Goal: Task Accomplishment & Management: Use online tool/utility

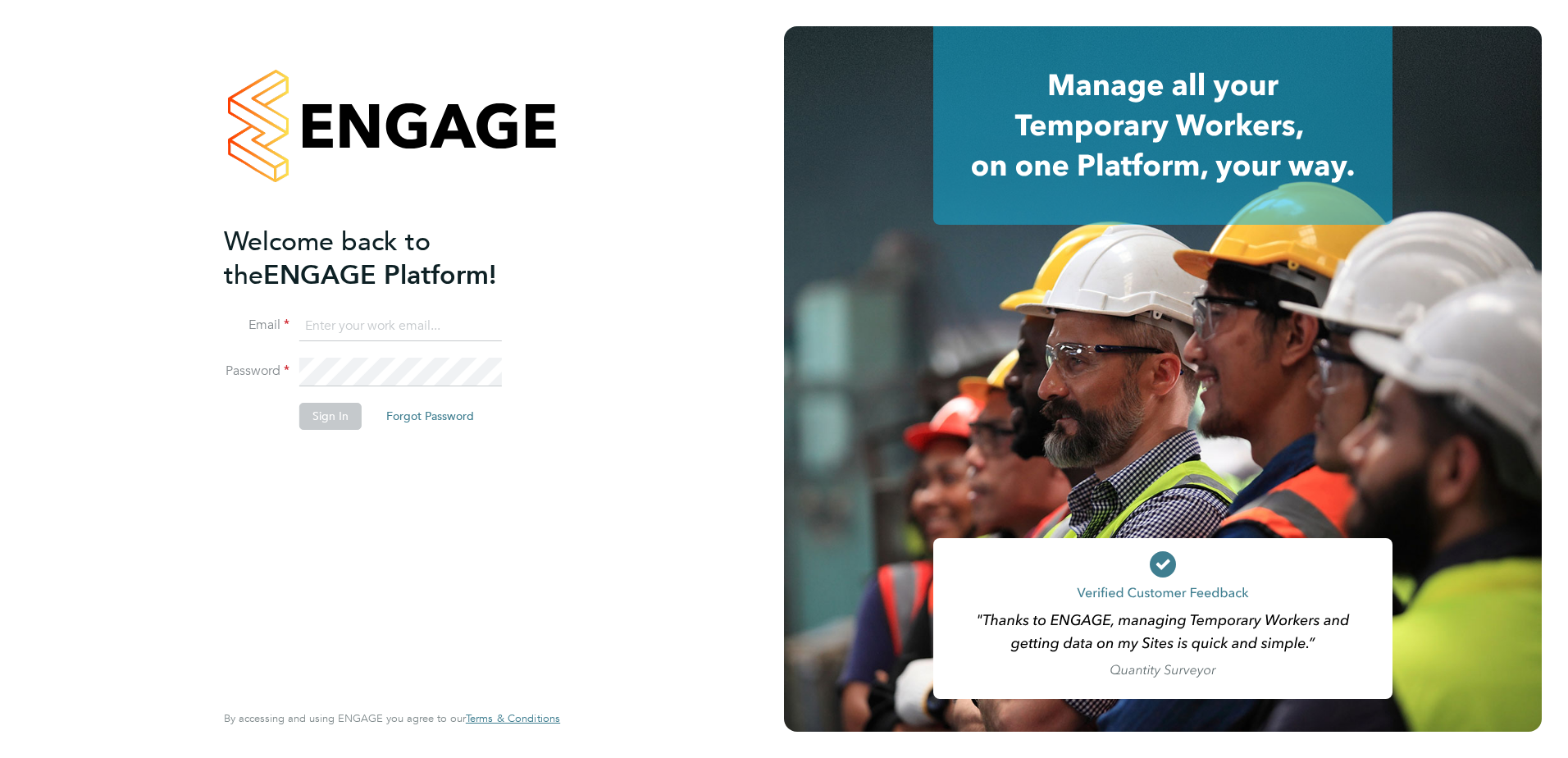
click at [387, 330] on input at bounding box center [401, 327] width 203 height 30
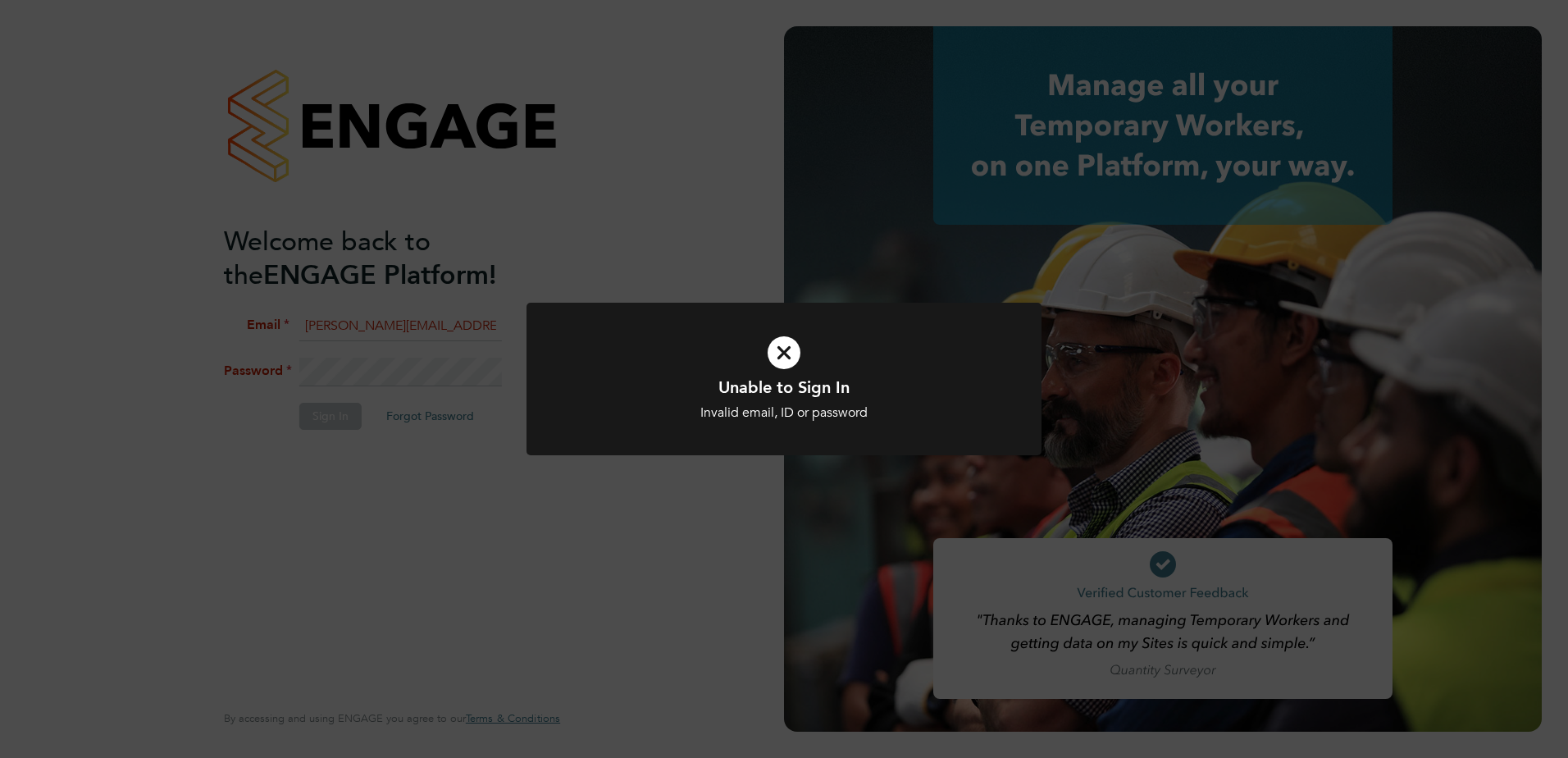
click at [474, 500] on div "Unable to Sign In Invalid email, ID or password Cancel Okay" at bounding box center [784, 379] width 1568 height 758
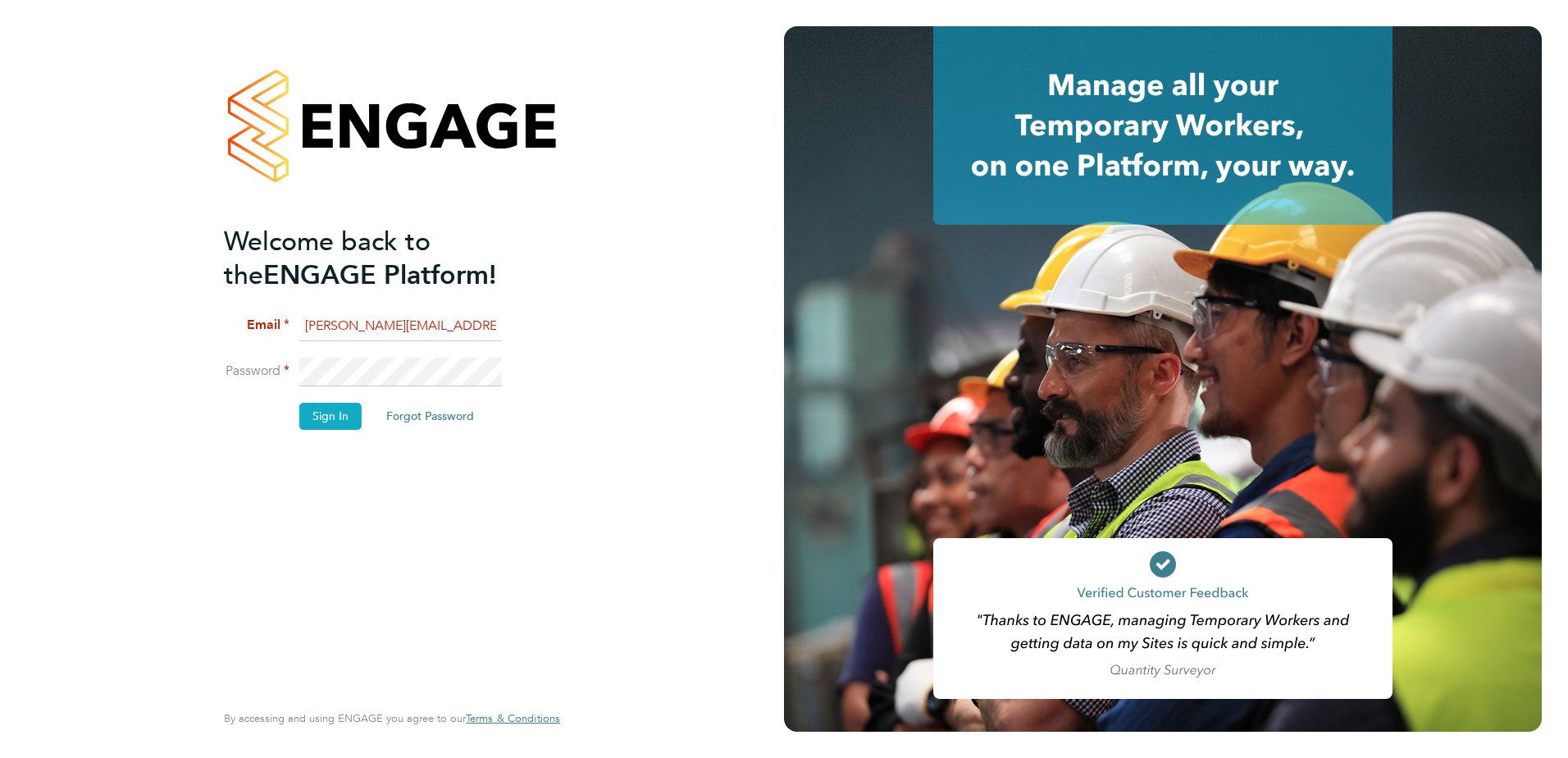
click at [340, 416] on button "Sign In" at bounding box center [331, 415] width 63 height 26
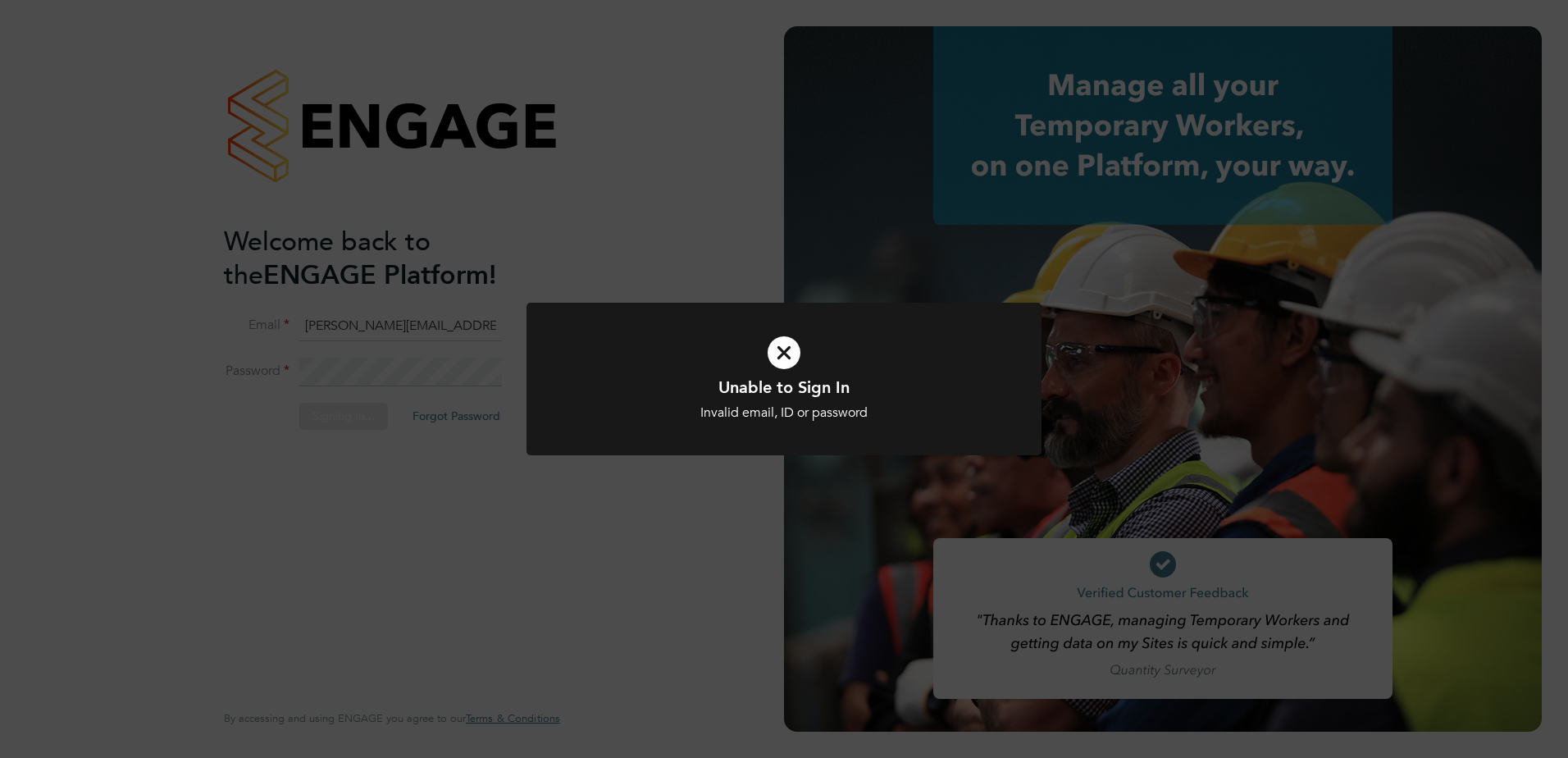
click at [724, 498] on div "Unable to Sign In Invalid email, ID or password Cancel Okay" at bounding box center [784, 379] width 1568 height 758
click at [463, 503] on div "Unable to Sign In Invalid email, ID or password Cancel Okay" at bounding box center [784, 379] width 1568 height 758
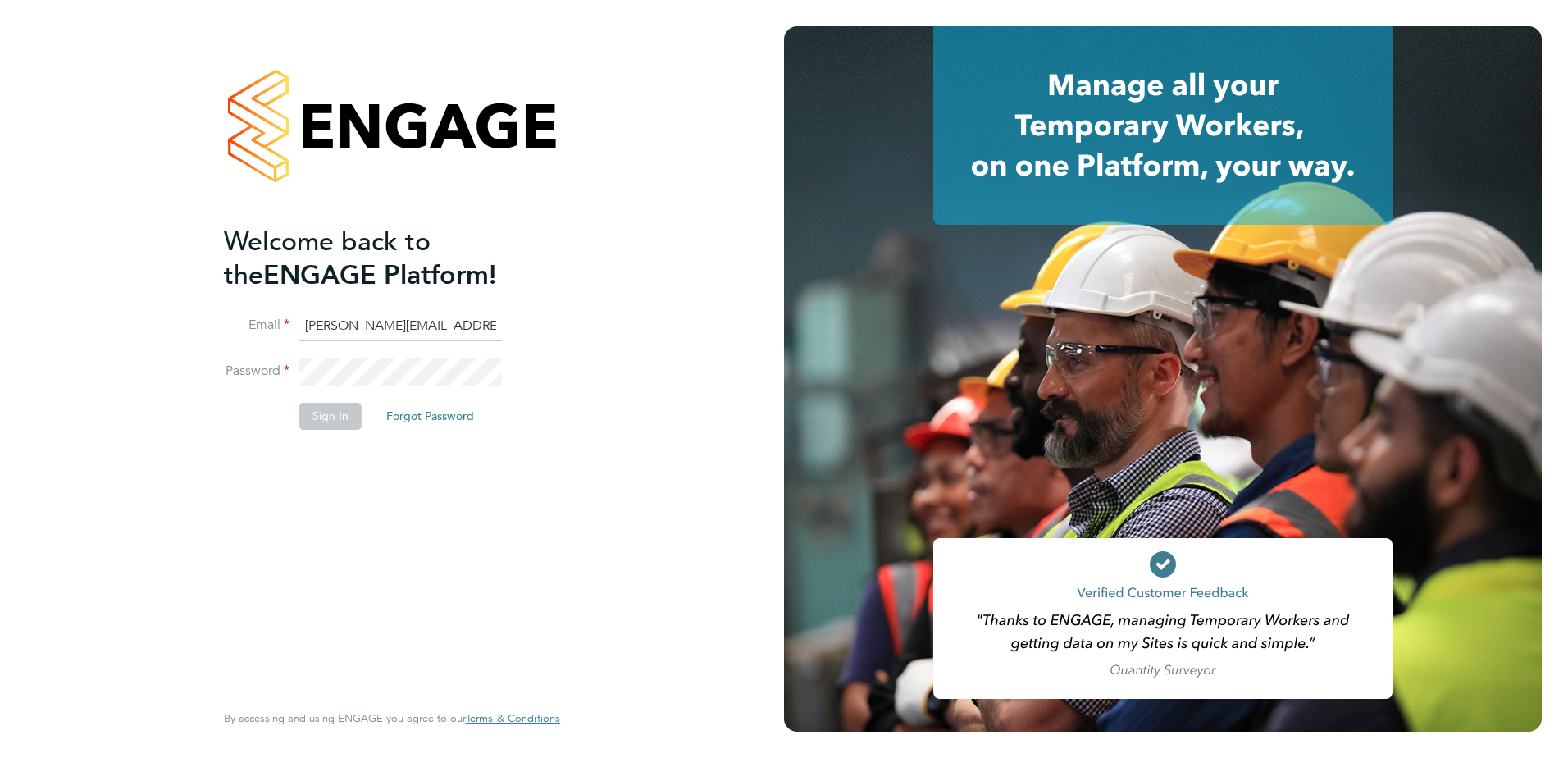
drag, startPoint x: 346, startPoint y: 321, endPoint x: 407, endPoint y: 487, distance: 176.9
click at [346, 321] on input "[PERSON_NAME][EMAIL_ADDRESS][PERSON_NAME][DOMAIN_NAME]" at bounding box center [401, 327] width 203 height 30
type input "[PERSON_NAME][EMAIL_ADDRESS][PERSON_NAME][DOMAIN_NAME]"
click at [334, 404] on button "Sign In" at bounding box center [331, 415] width 63 height 26
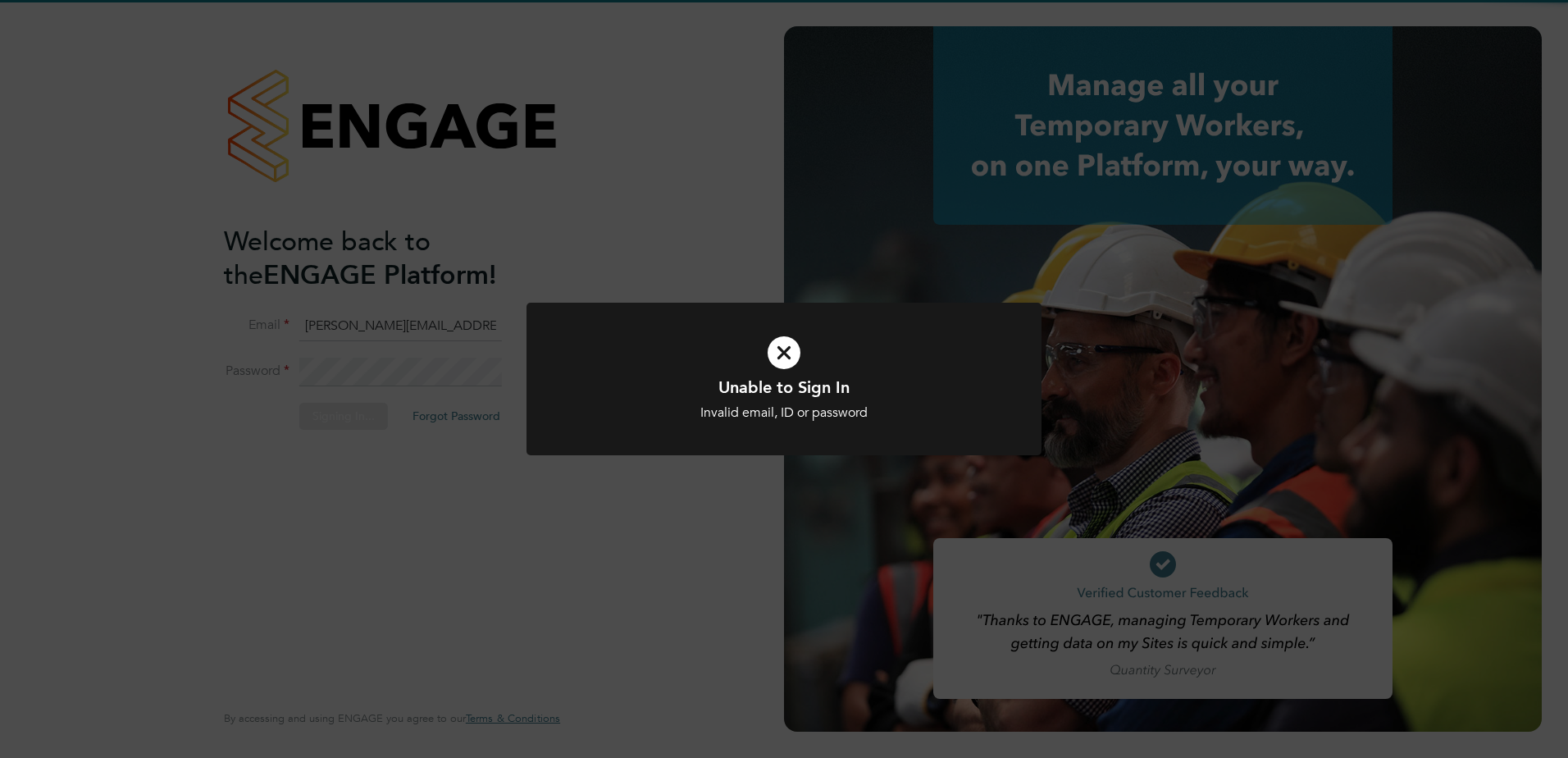
click at [445, 428] on div "Unable to Sign In Invalid email, ID or password Cancel Okay" at bounding box center [784, 379] width 1568 height 758
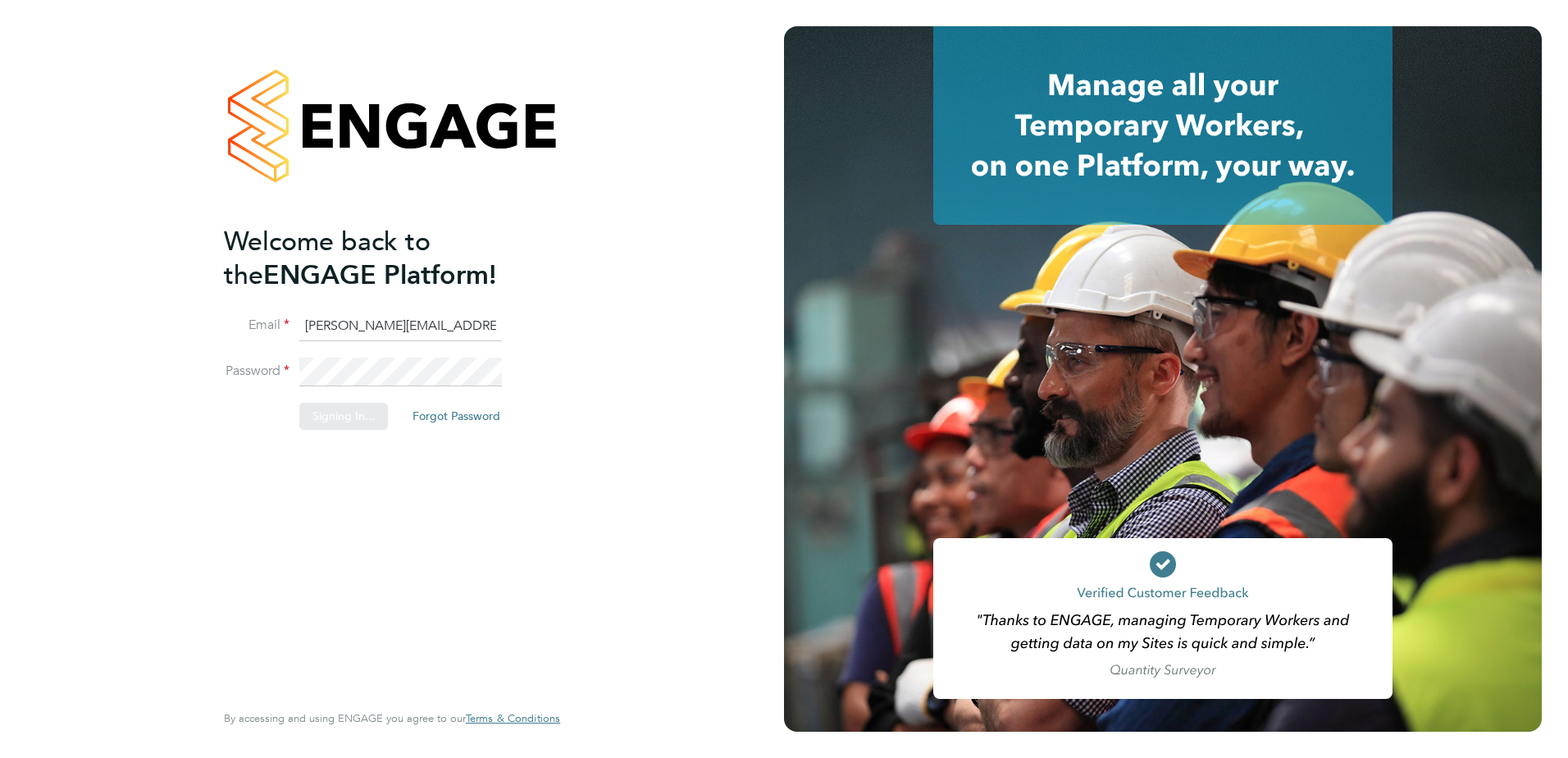
click at [446, 421] on div "Sorry, we are having problems connecting to our services." at bounding box center [392, 379] width 784 height 758
click at [446, 417] on button "Forgot Password" at bounding box center [429, 415] width 114 height 26
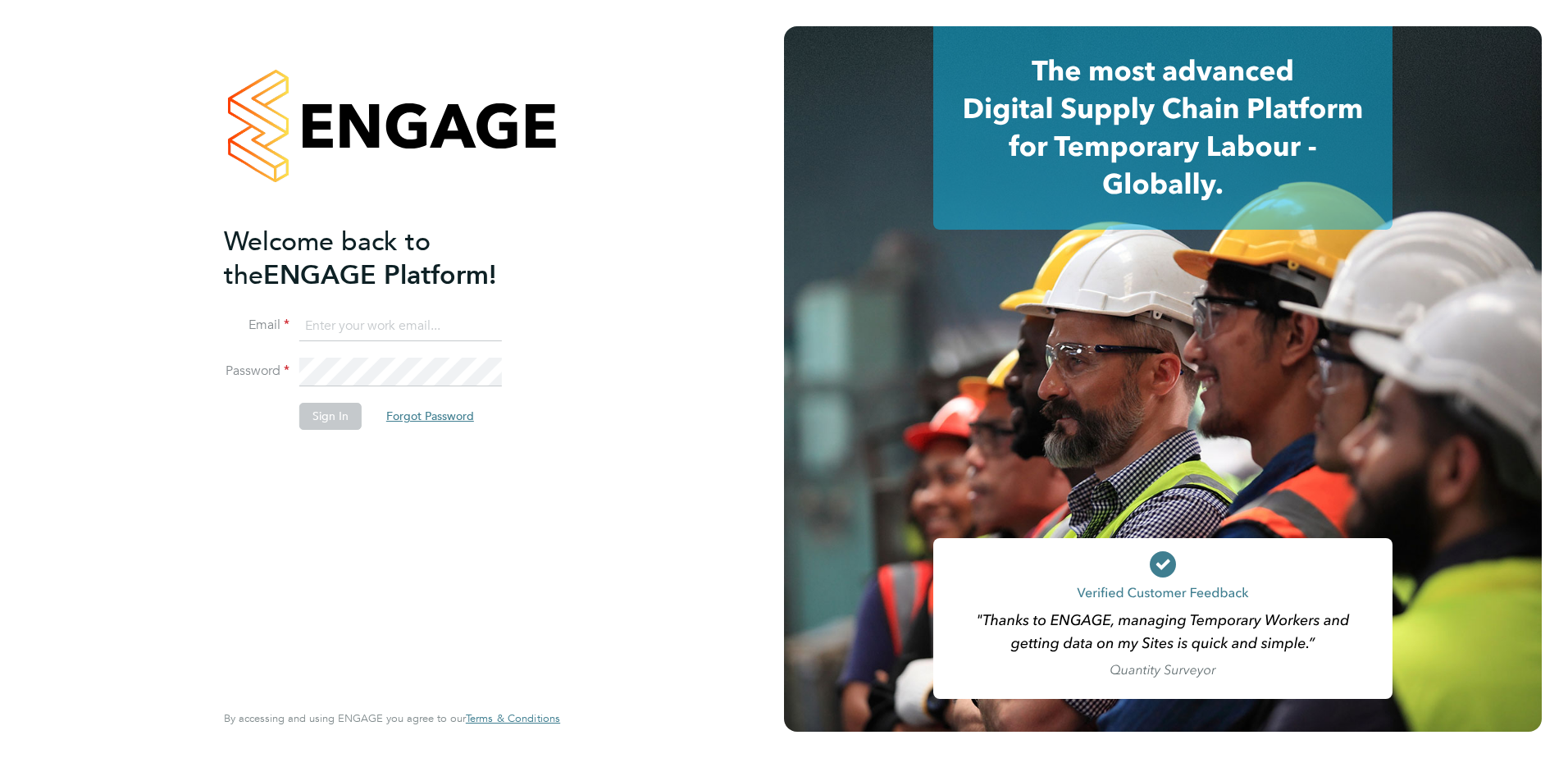
click at [427, 410] on button "Forgot Password" at bounding box center [429, 415] width 114 height 26
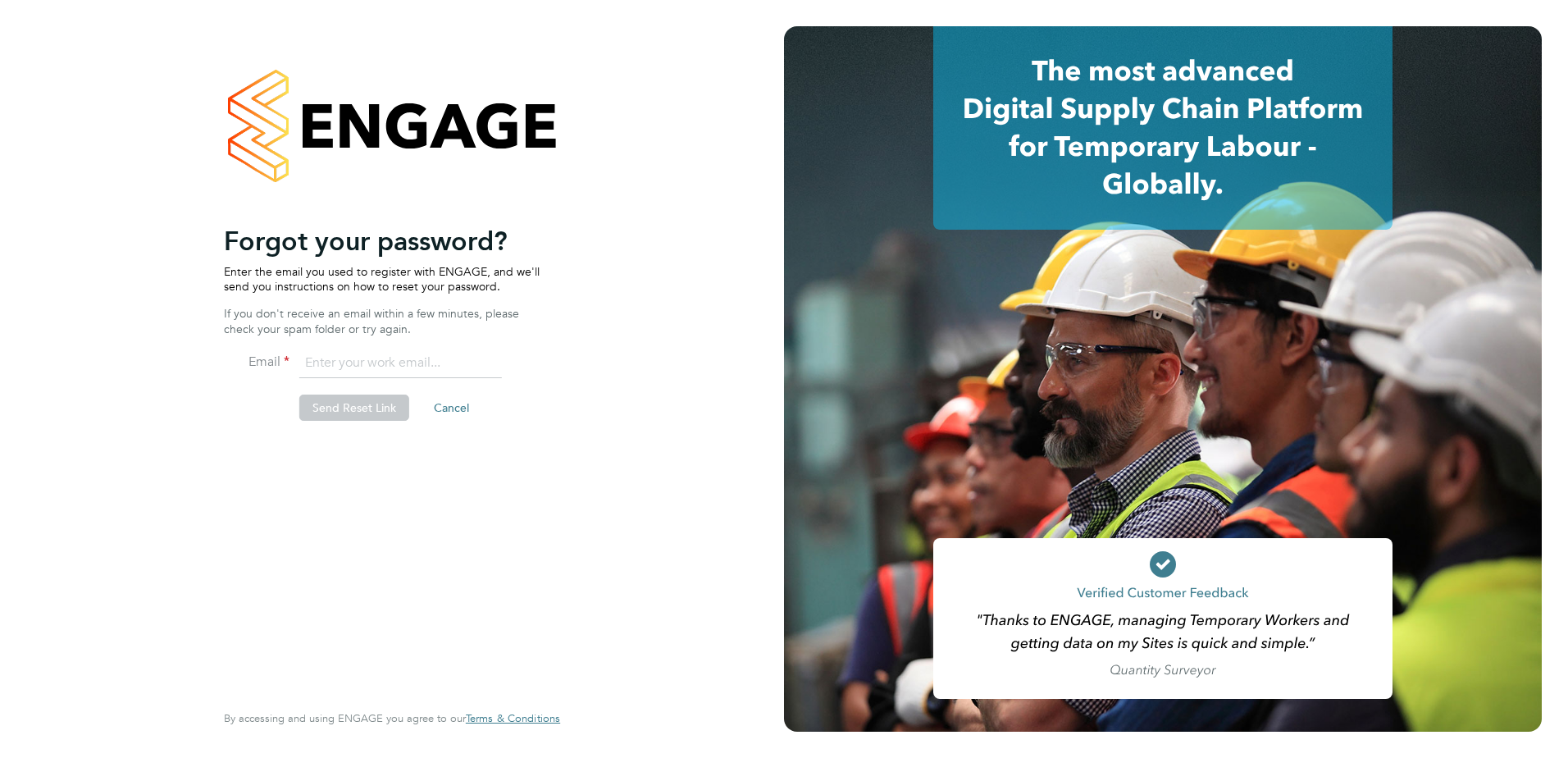
click at [341, 364] on input "email" at bounding box center [401, 363] width 203 height 30
type input "[PERSON_NAME][EMAIL_ADDRESS][PERSON_NAME][DOMAIN_NAME]"
click at [376, 401] on button "Send Reset Link" at bounding box center [354, 407] width 110 height 26
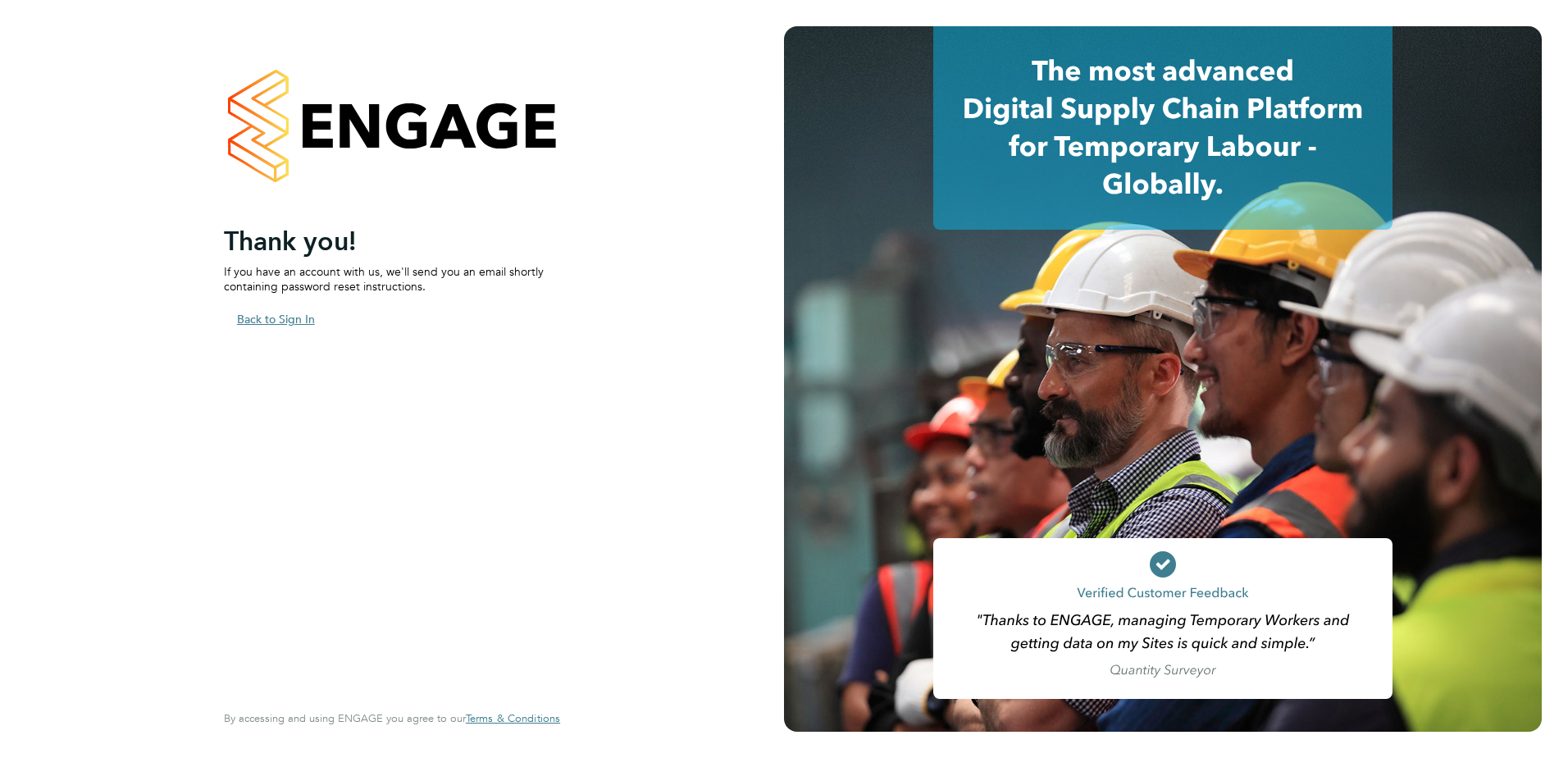
click at [259, 316] on button "Back to Sign In" at bounding box center [276, 318] width 104 height 26
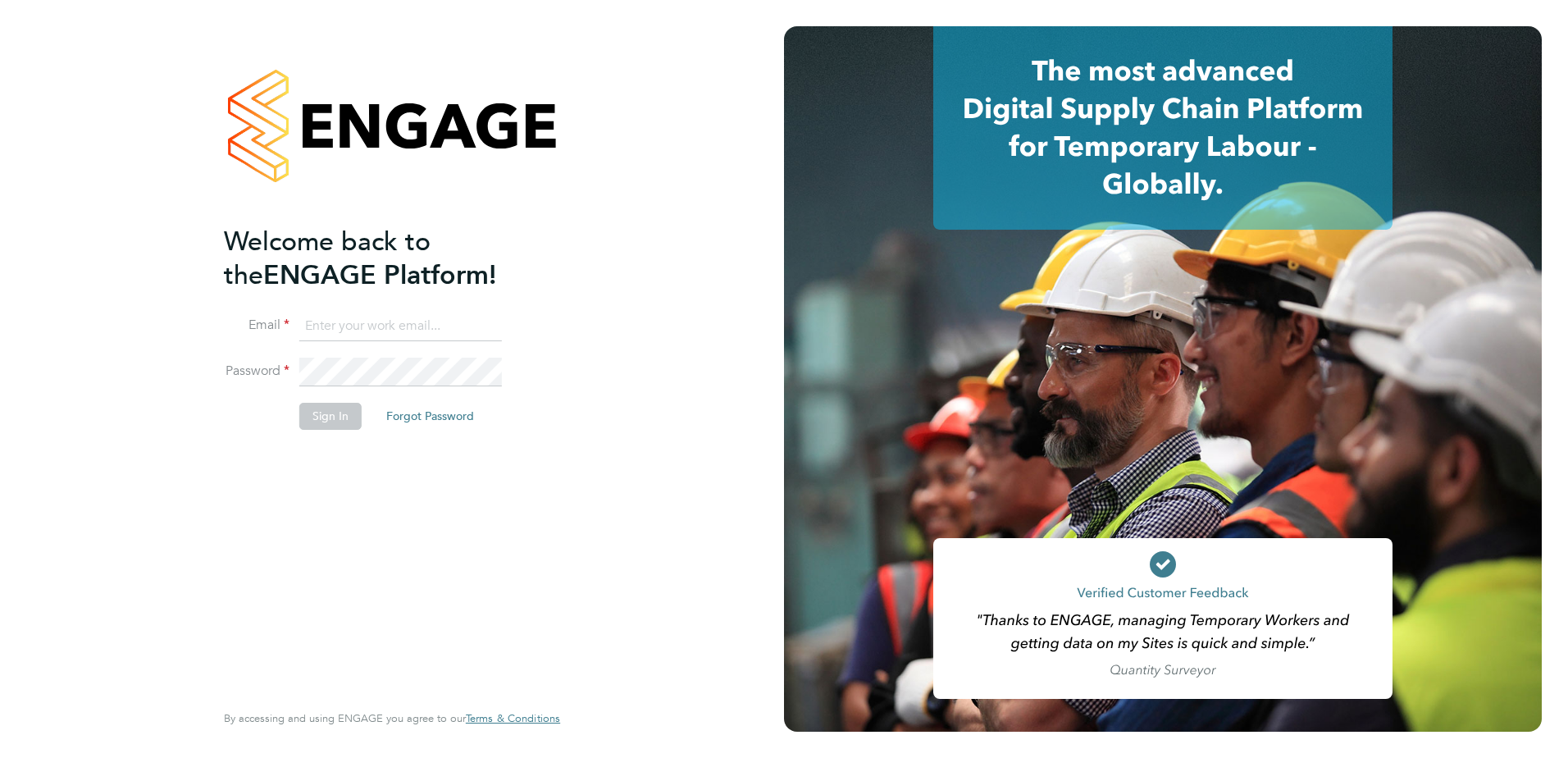
click at [305, 317] on input at bounding box center [401, 327] width 203 height 30
type input "[PERSON_NAME][EMAIL_ADDRESS][PERSON_NAME][DOMAIN_NAME]"
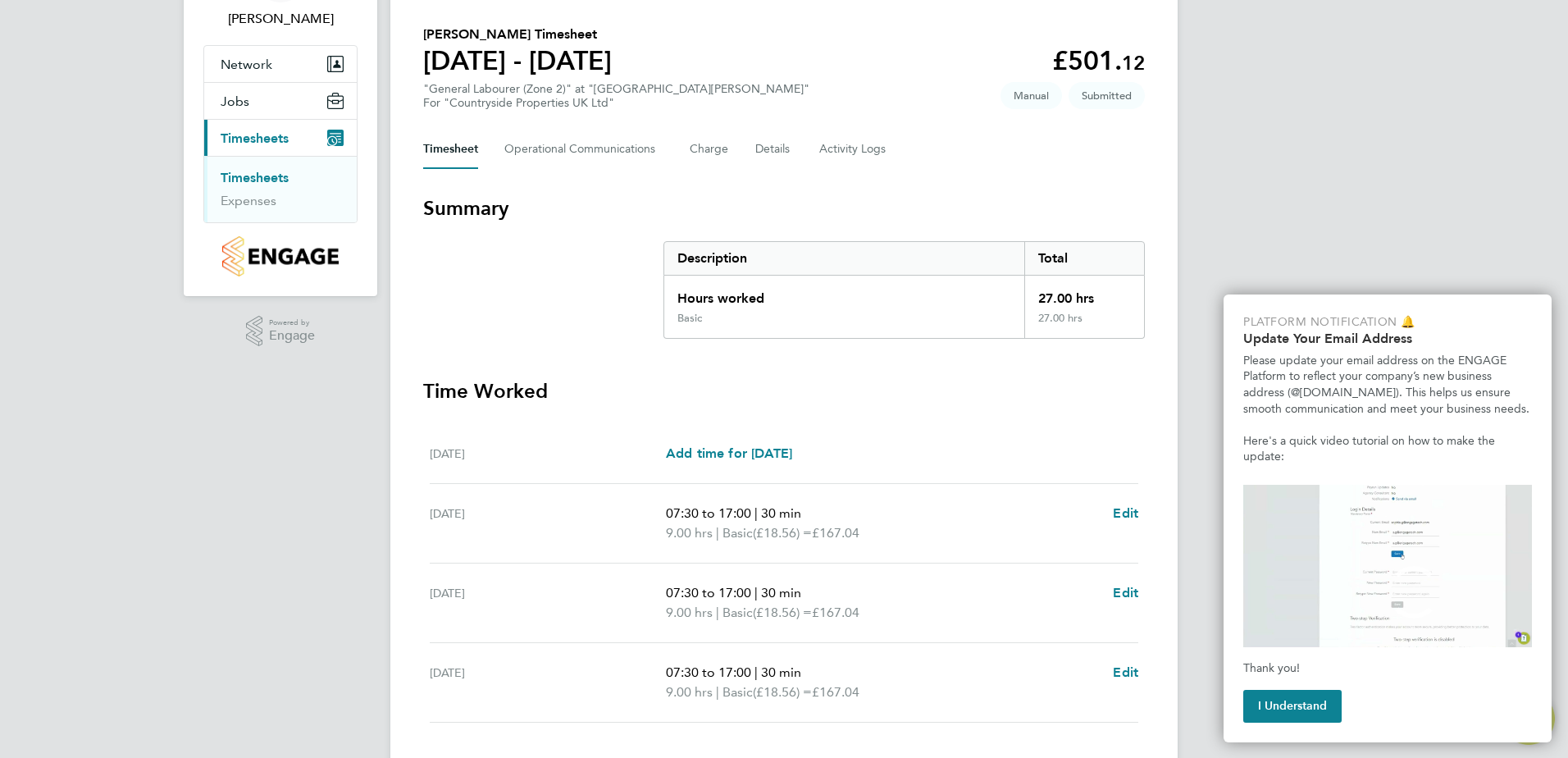
scroll to position [222, 0]
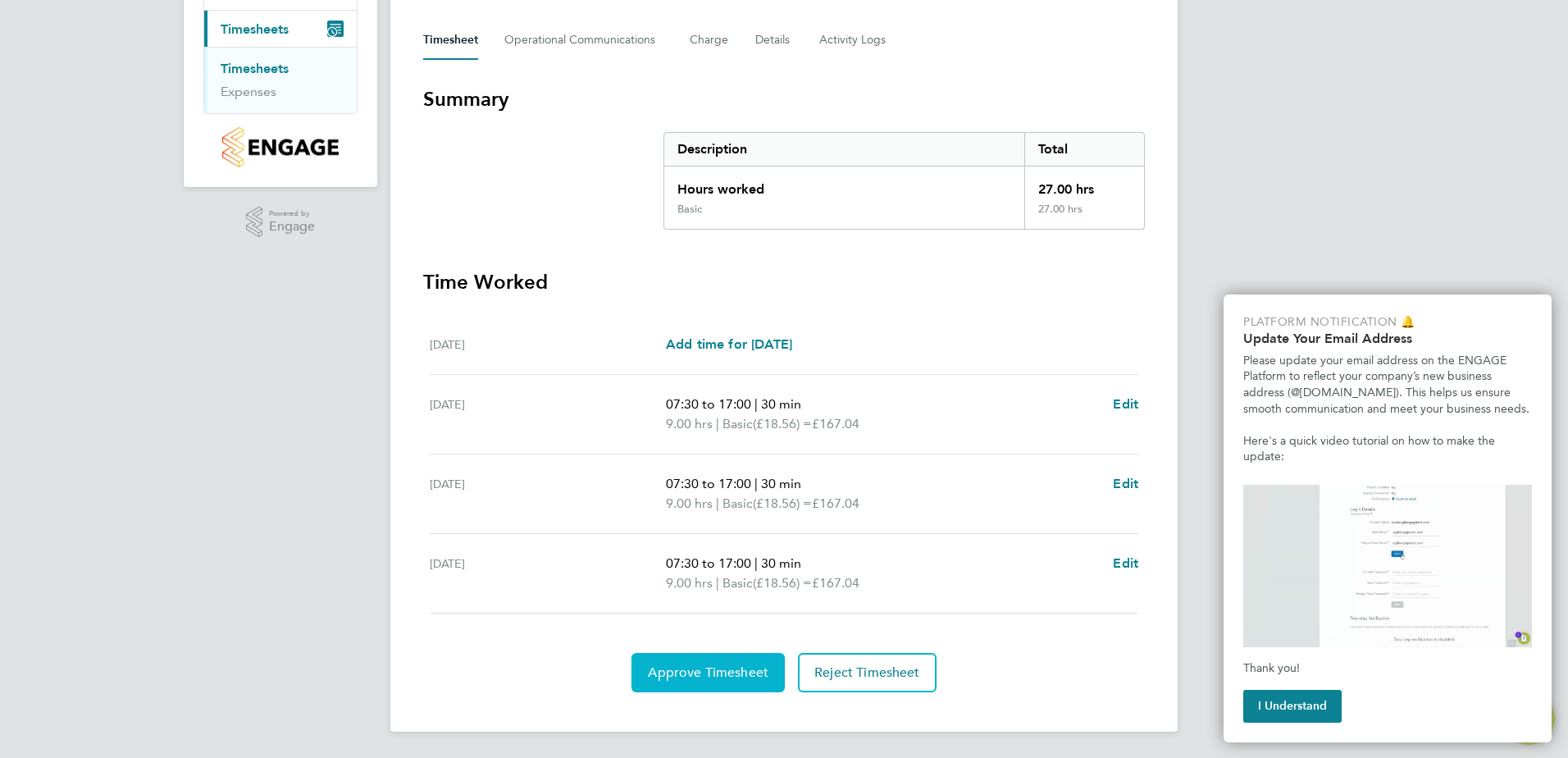
click at [746, 676] on span "Approve Timesheet" at bounding box center [707, 673] width 120 height 16
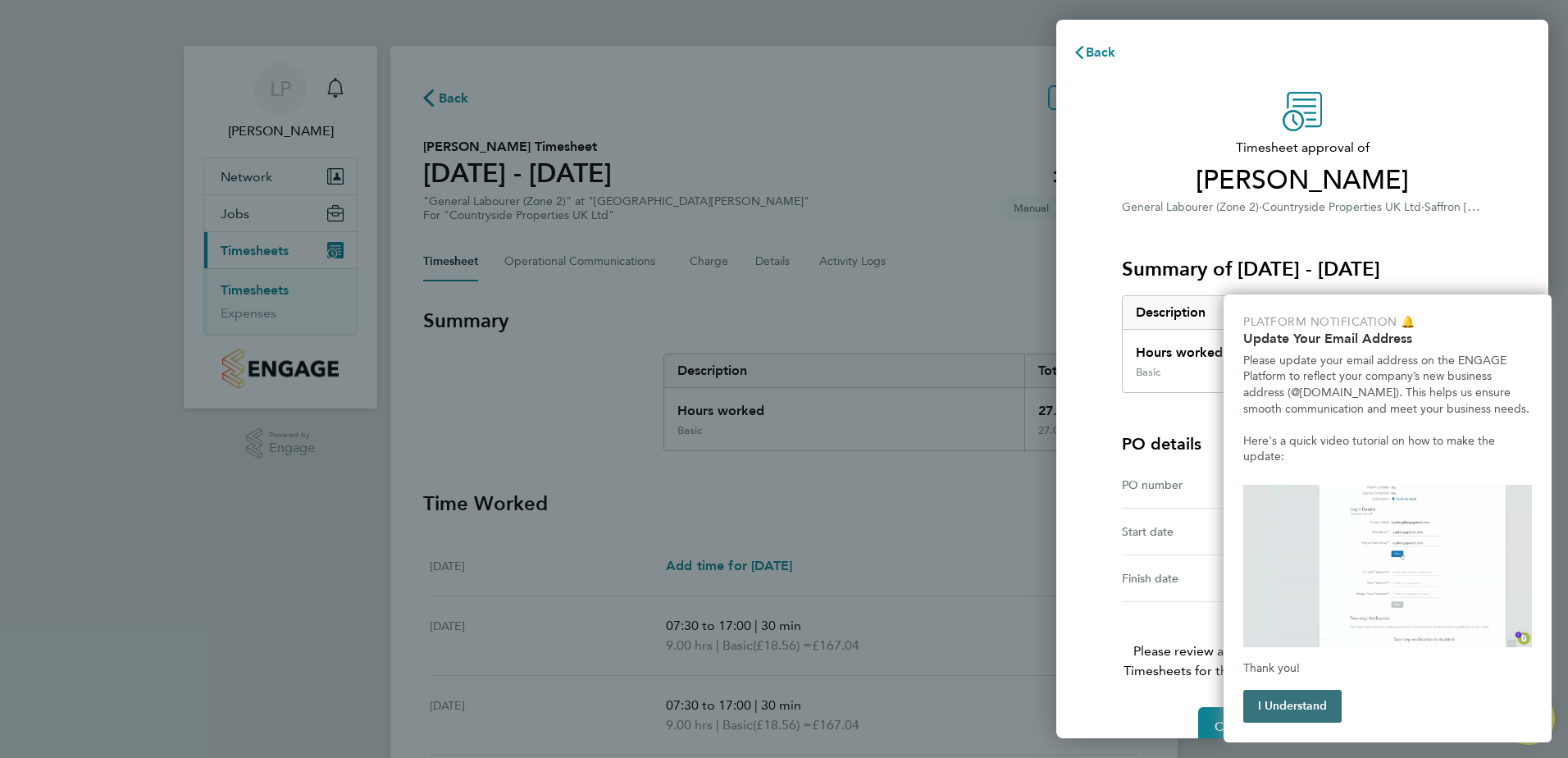
click at [1307, 703] on button "I Understand" at bounding box center [1292, 706] width 99 height 33
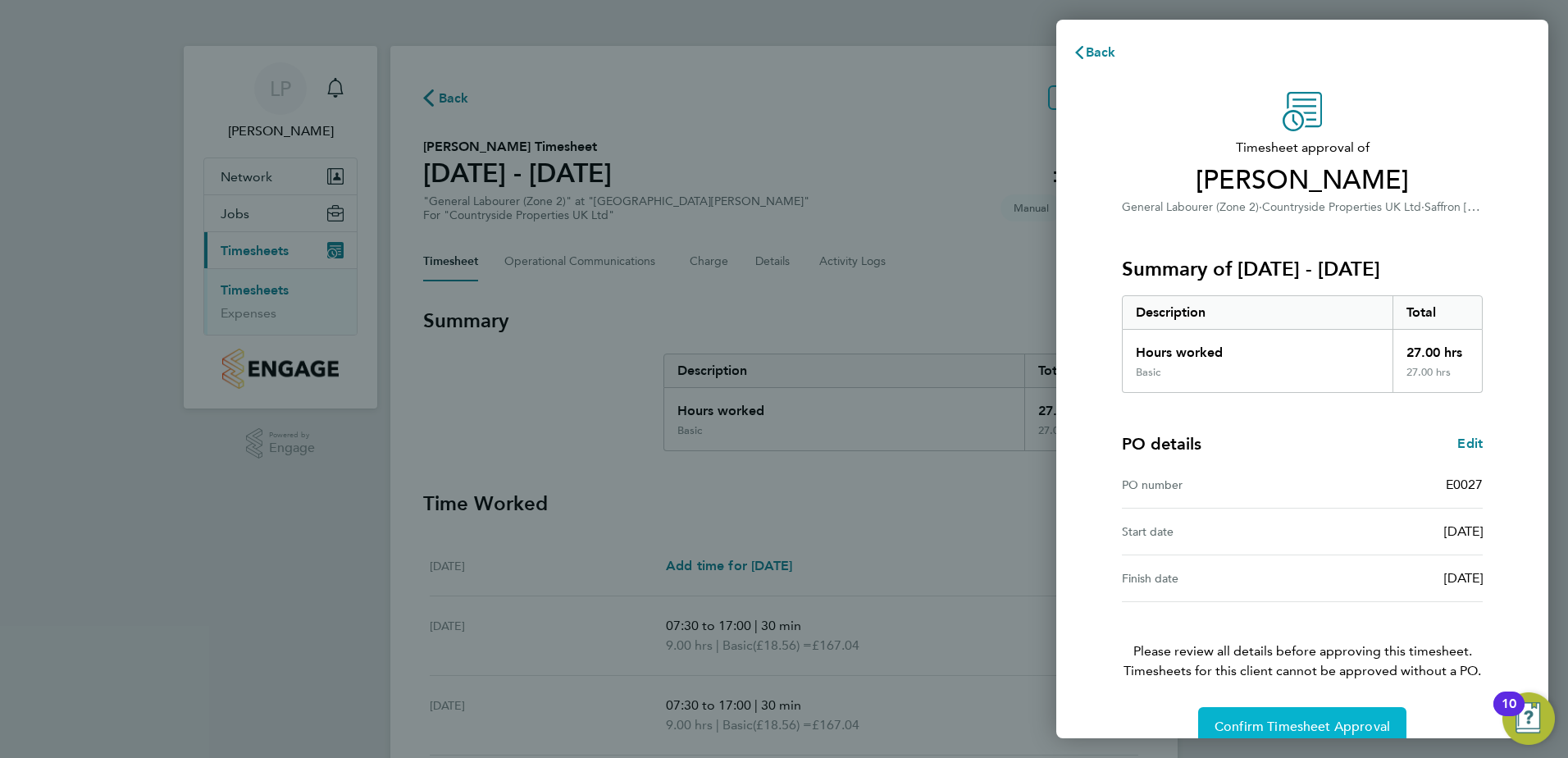
click at [1328, 721] on span "Confirm Timesheet Approval" at bounding box center [1302, 727] width 176 height 16
